Goal: Task Accomplishment & Management: Use online tool/utility

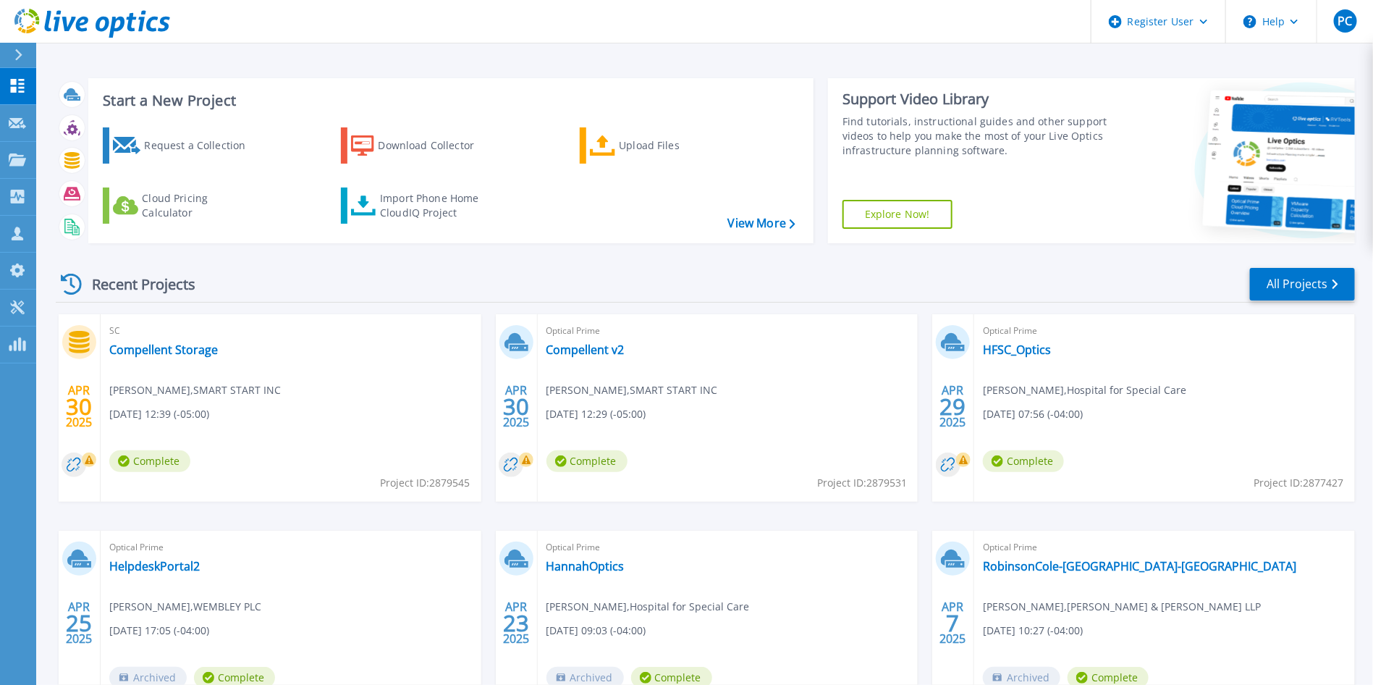
click at [752, 287] on div "Recent Projects All Projects" at bounding box center [705, 284] width 1299 height 36
click at [751, 282] on div "Recent Projects All Projects" at bounding box center [705, 284] width 1299 height 36
drag, startPoint x: 749, startPoint y: 282, endPoint x: 683, endPoint y: 280, distance: 65.9
click at [683, 280] on div "Recent Projects All Projects" at bounding box center [705, 284] width 1299 height 36
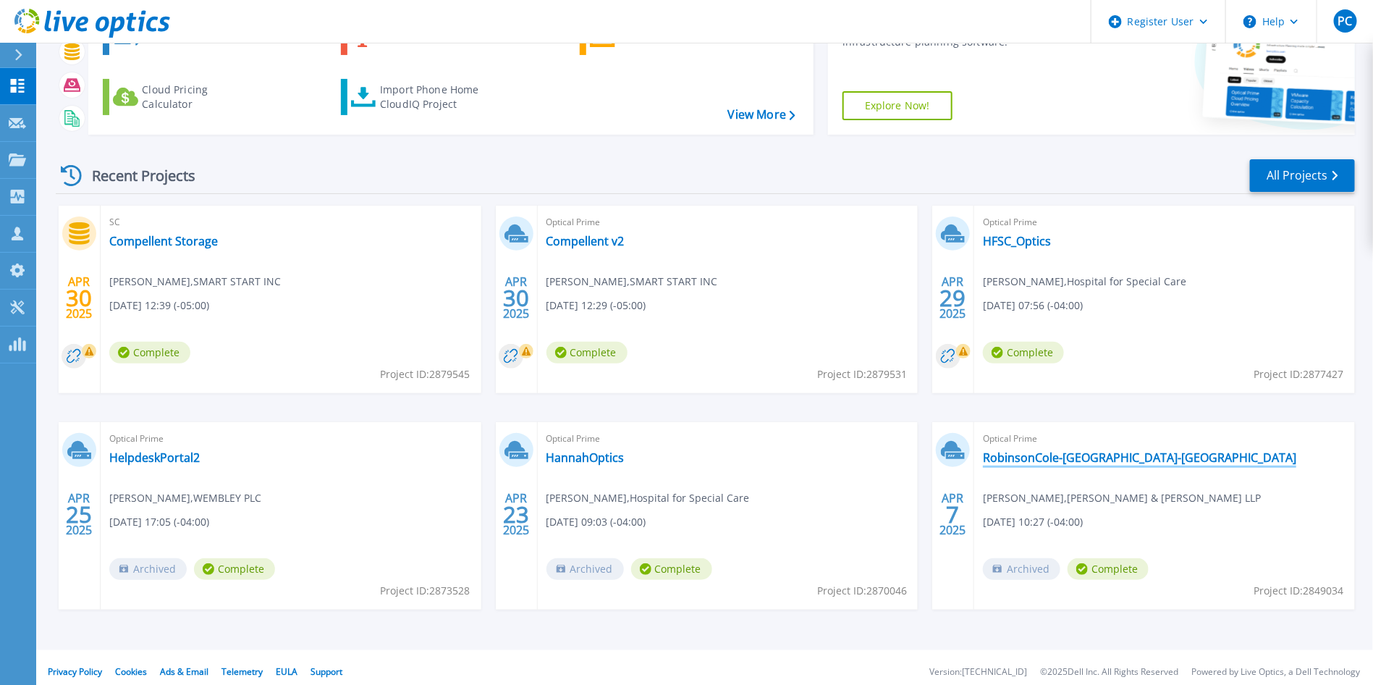
click at [1123, 451] on link "RobinsonCole-[GEOGRAPHIC_DATA]-[GEOGRAPHIC_DATA]" at bounding box center [1139, 457] width 313 height 14
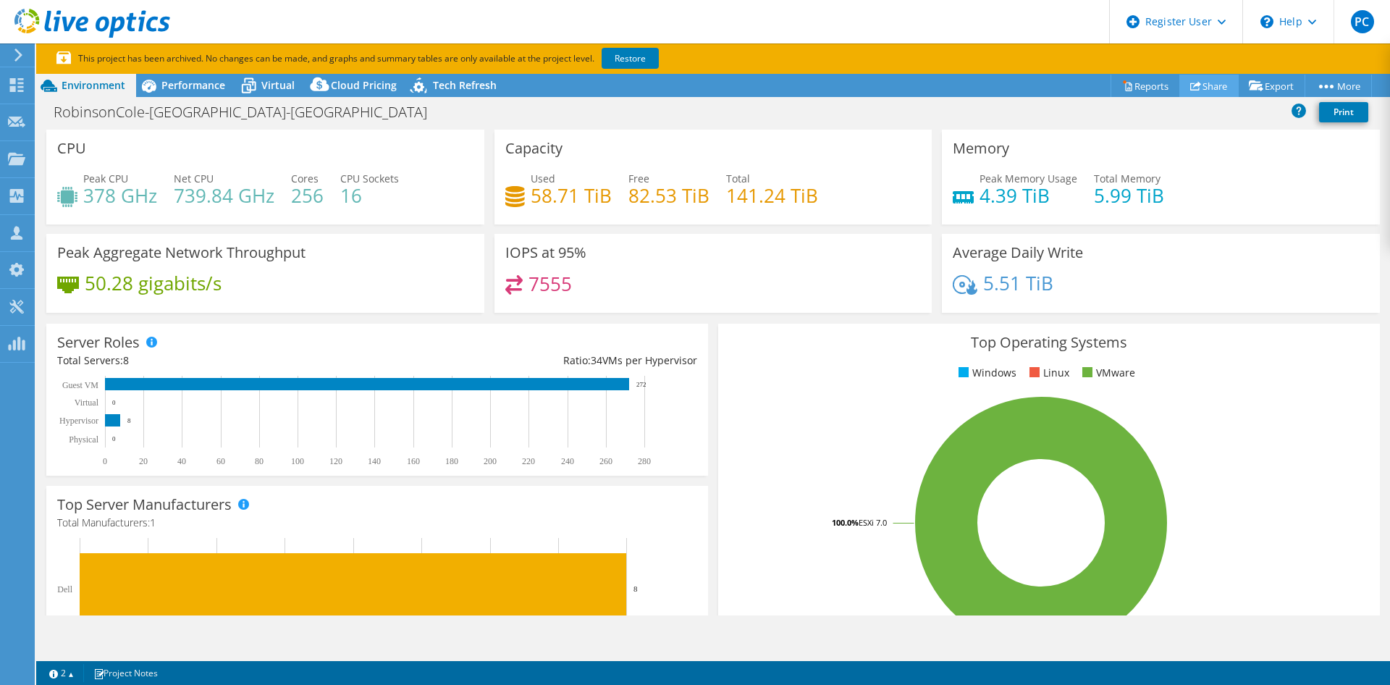
click at [1225, 89] on link "Share" at bounding box center [1208, 86] width 59 height 22
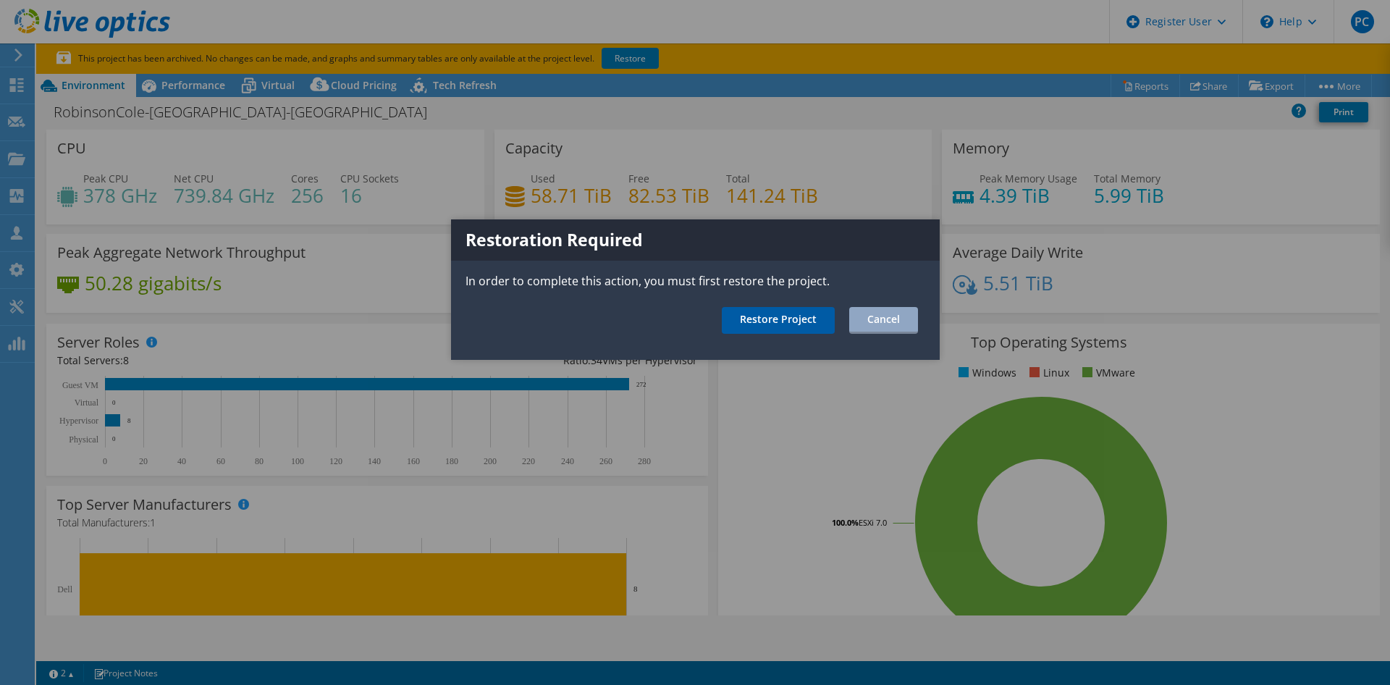
click at [790, 313] on link "Restore Project" at bounding box center [778, 320] width 113 height 27
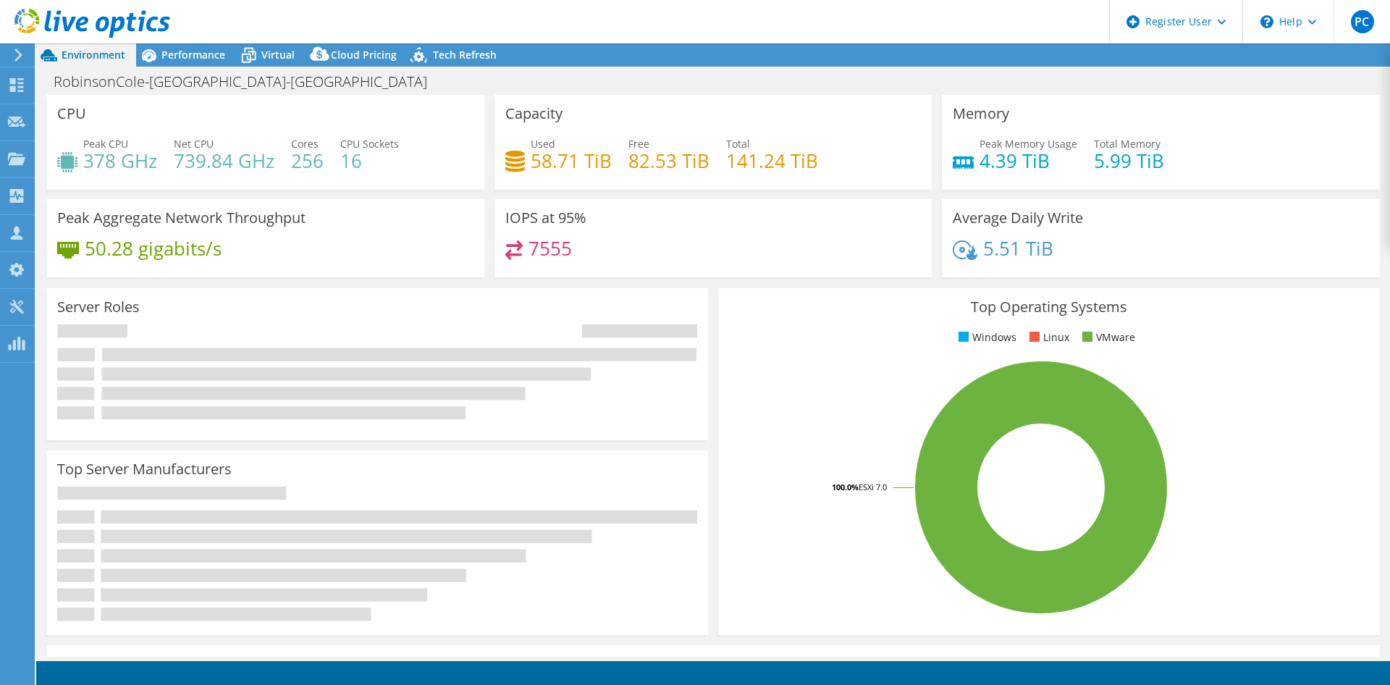
select select "USD"
